Goal: Task Accomplishment & Management: Manage account settings

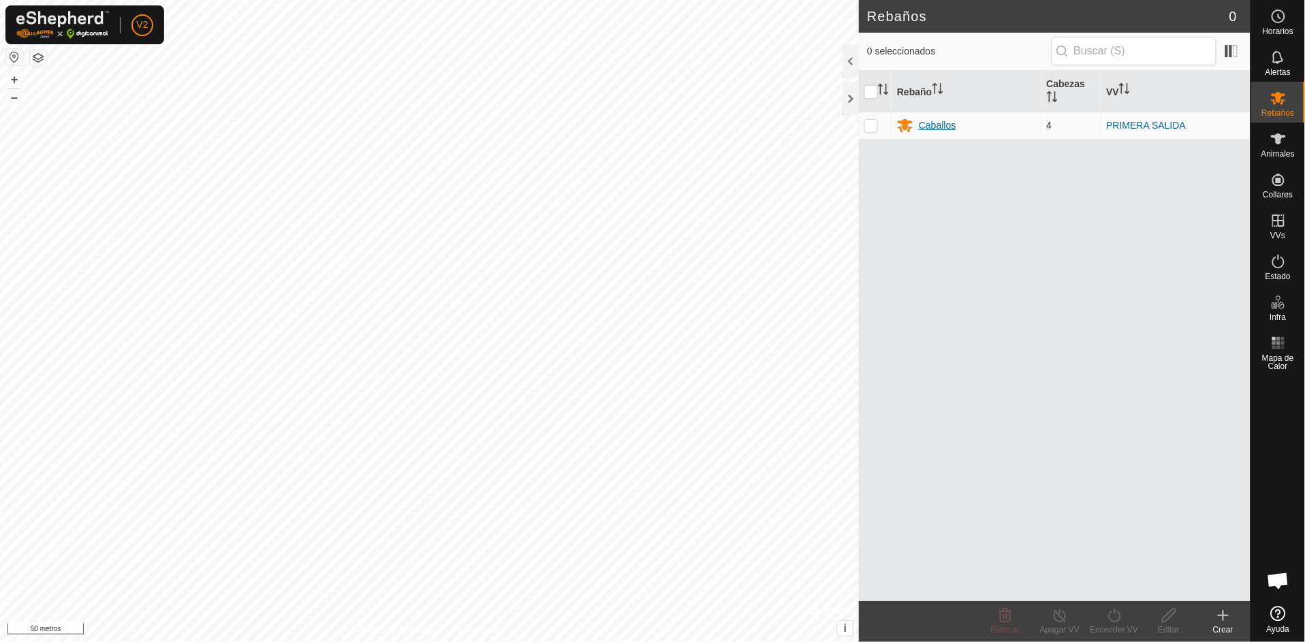
click at [947, 129] on font "Caballos" at bounding box center [937, 125] width 37 height 11
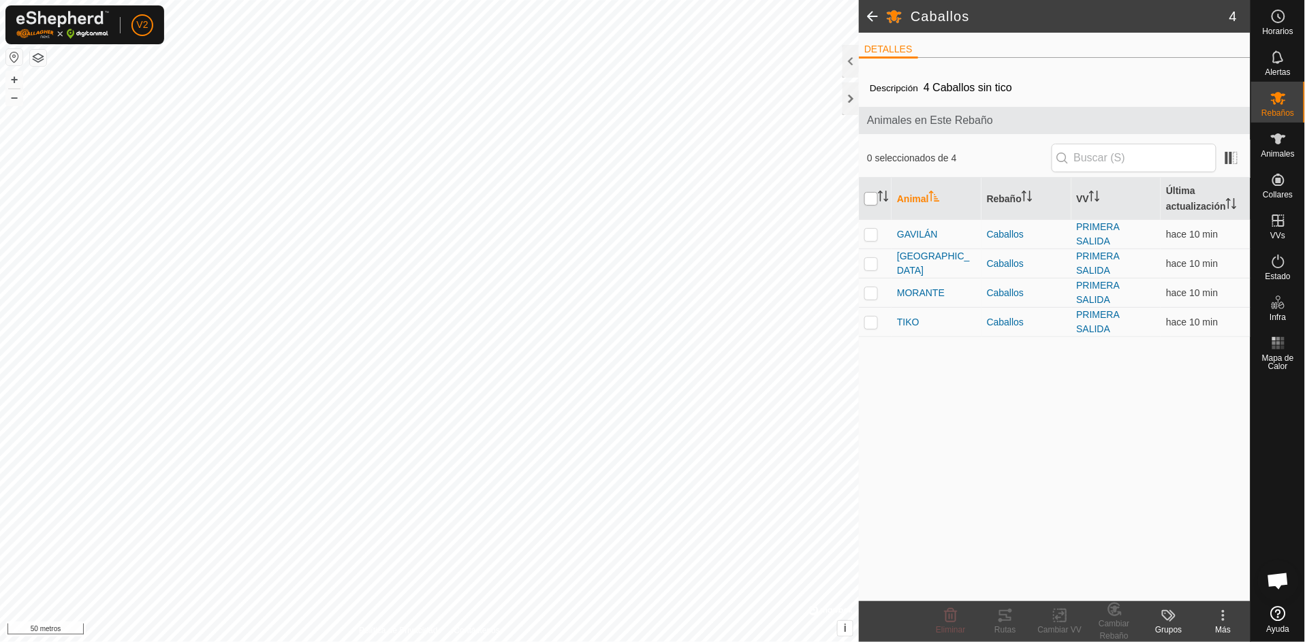
click at [869, 199] on input "checkbox" at bounding box center [871, 199] width 14 height 14
checkbox input "true"
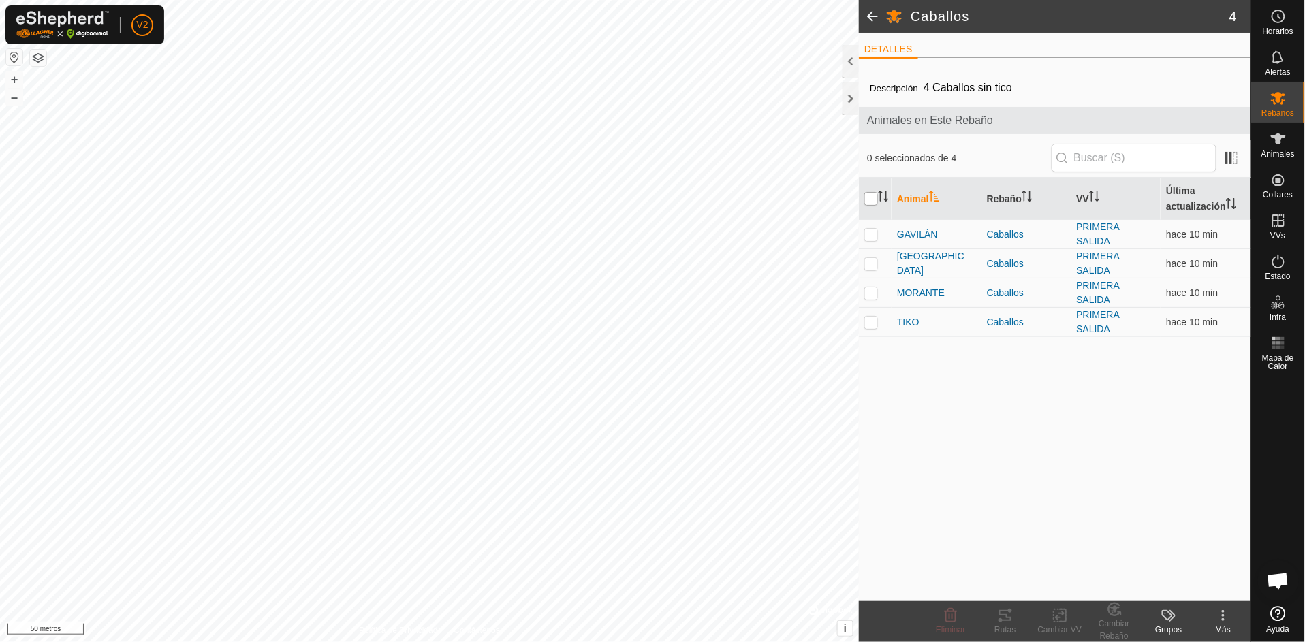
checkbox input "true"
click at [997, 627] on font "Rutas" at bounding box center [1005, 630] width 21 height 10
